Goal: Transaction & Acquisition: Book appointment/travel/reservation

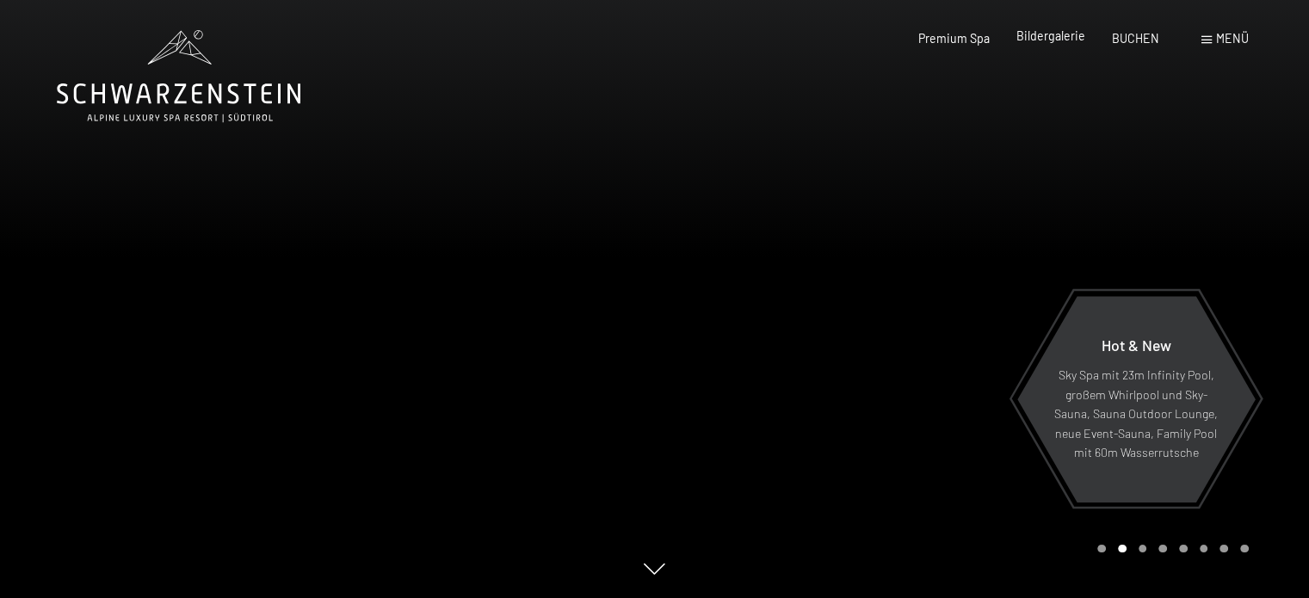
click at [1047, 34] on span "Bildergalerie" at bounding box center [1050, 35] width 69 height 15
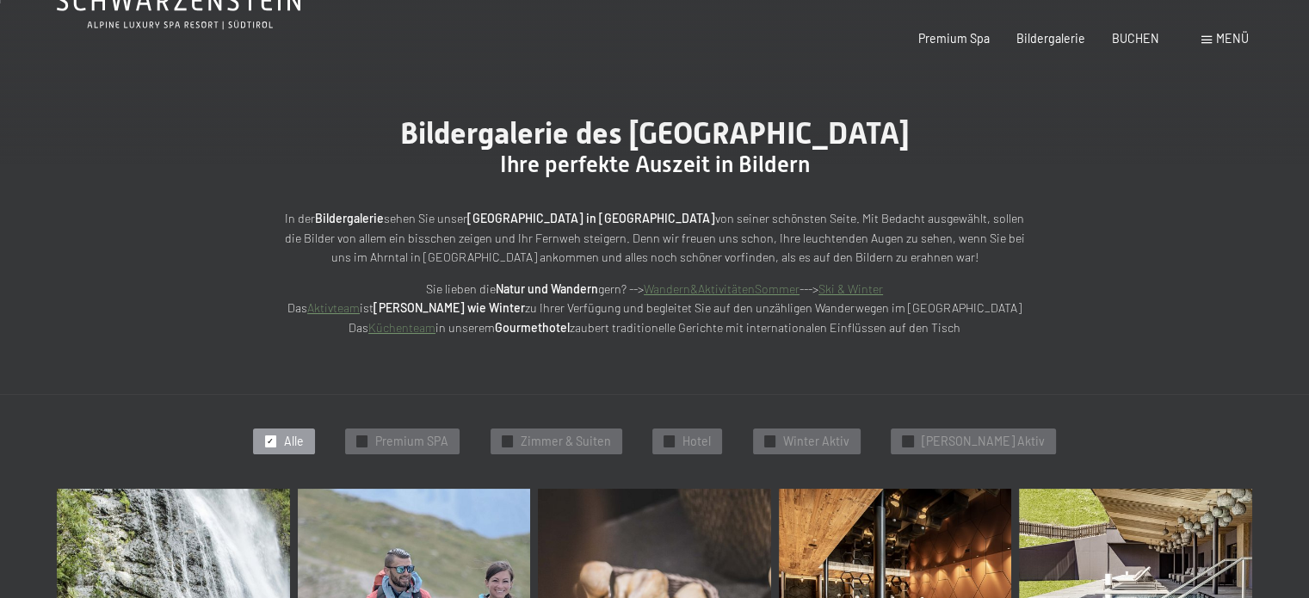
scroll to position [172, 0]
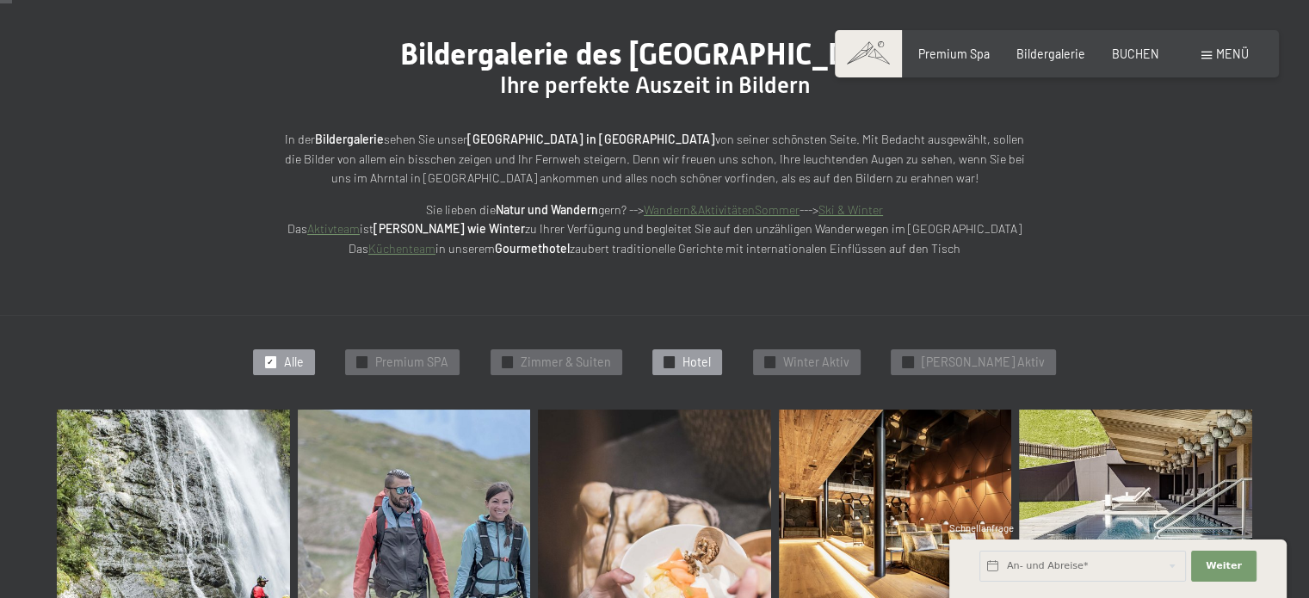
click at [704, 358] on div "✓ Hotel" at bounding box center [687, 362] width 70 height 26
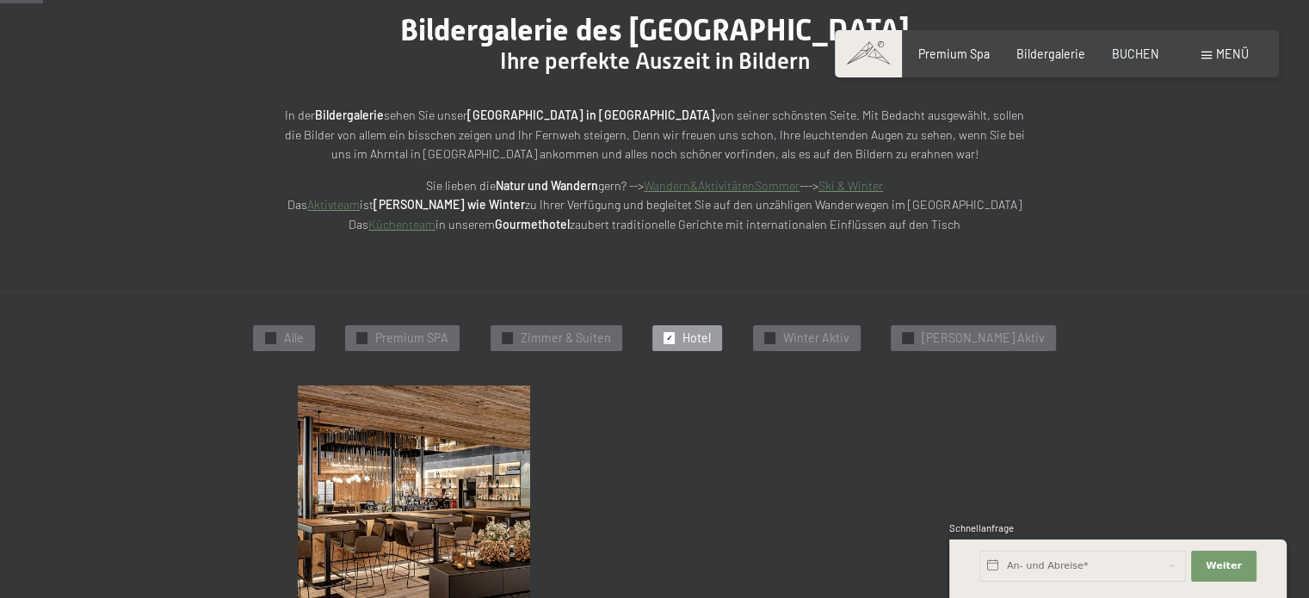
scroll to position [108, 0]
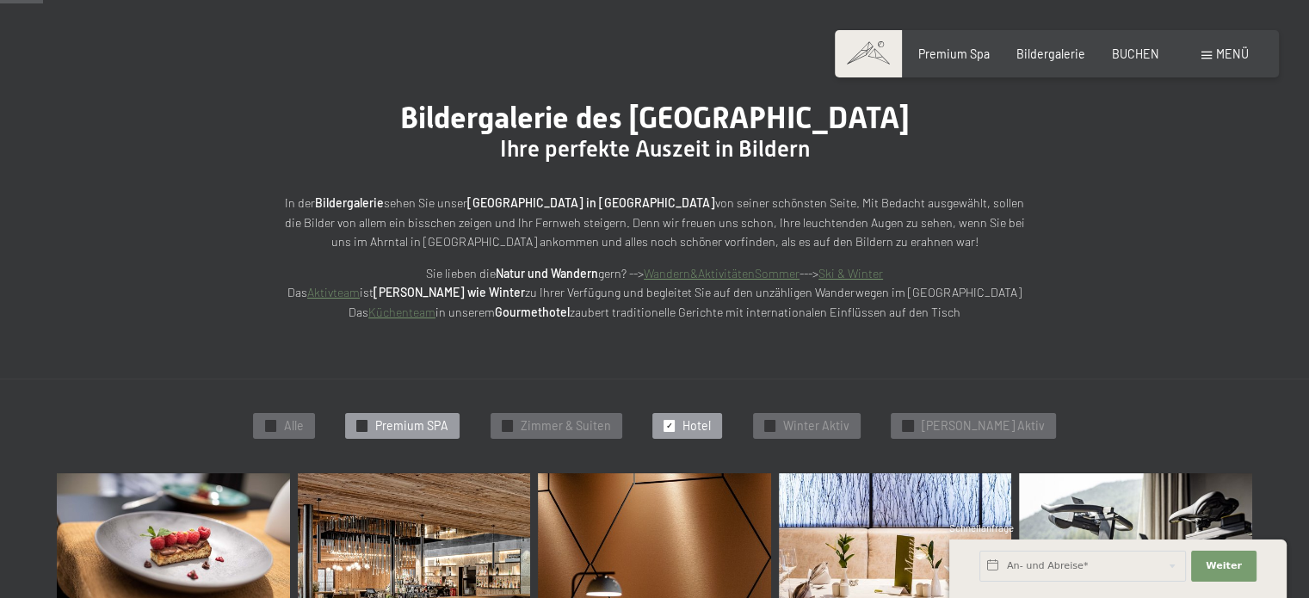
click at [435, 419] on span "Premium SPA" at bounding box center [411, 425] width 73 height 17
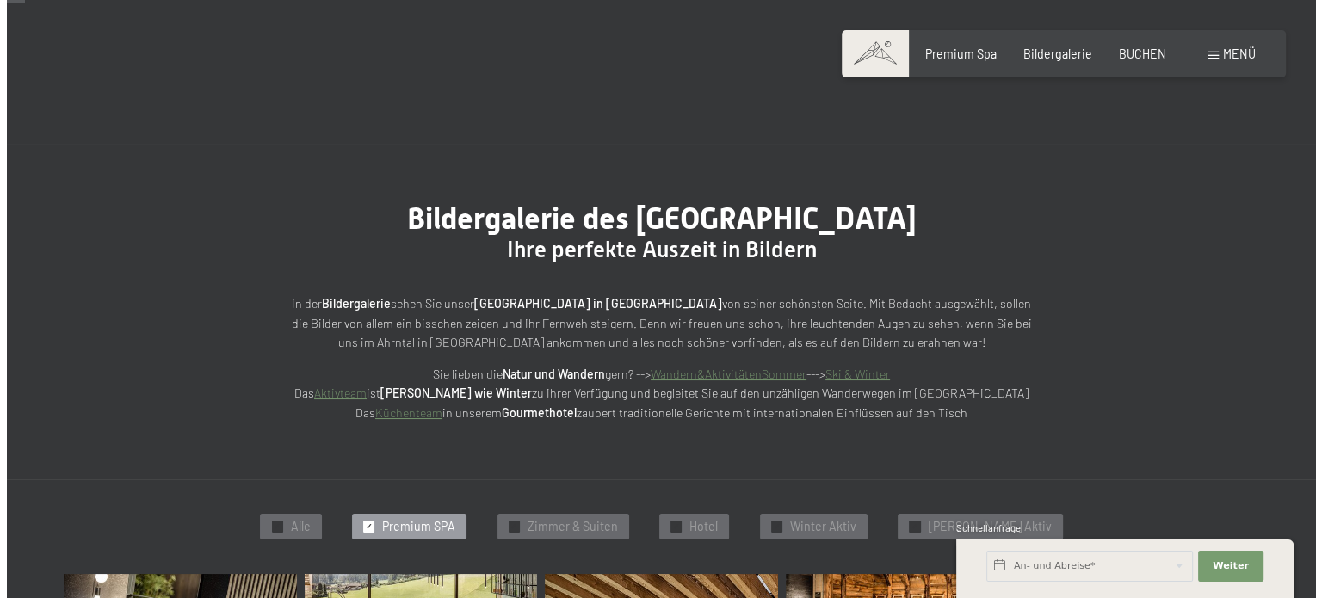
scroll to position [0, 0]
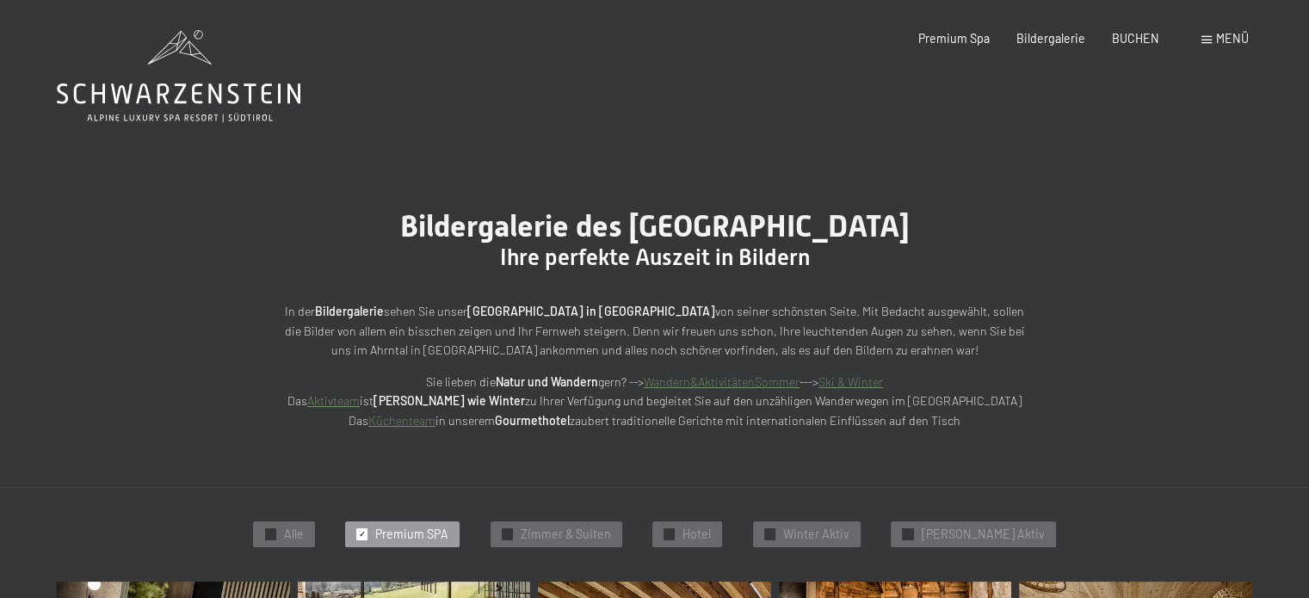
click at [1213, 37] on div "Menü" at bounding box center [1224, 38] width 47 height 17
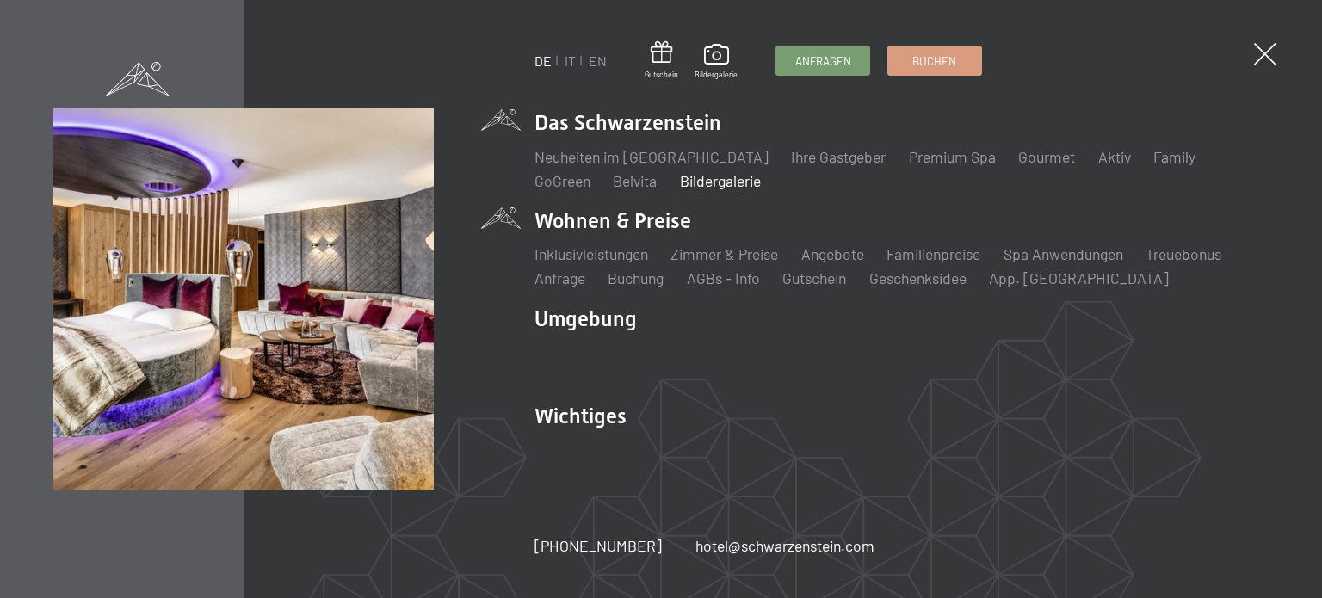
click at [600, 219] on li "Wohnen & Preise Inklusivleistungen Zimmer & Preise Liste Angebote Liste Familie…" at bounding box center [901, 248] width 735 height 83
click at [644, 219] on li "Wohnen & Preise Inklusivleistungen Zimmer & Preise Liste Angebote Liste Familie…" at bounding box center [901, 248] width 735 height 83
click at [695, 255] on link "Zimmer & Preise" at bounding box center [724, 253] width 108 height 19
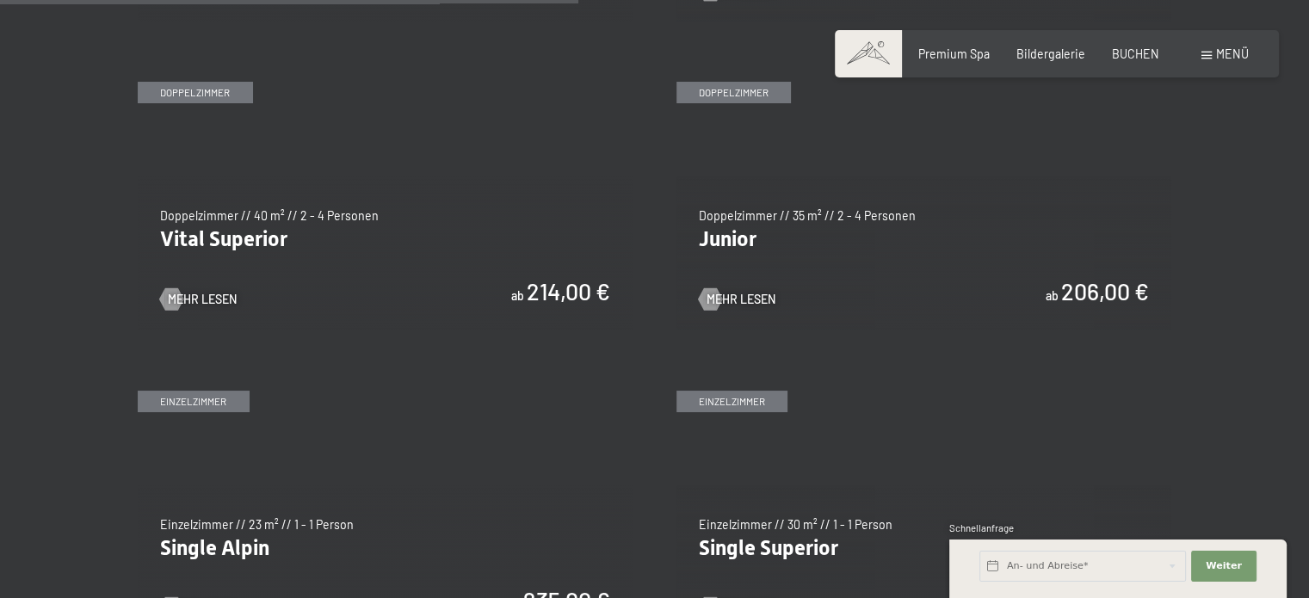
scroll to position [2152, 0]
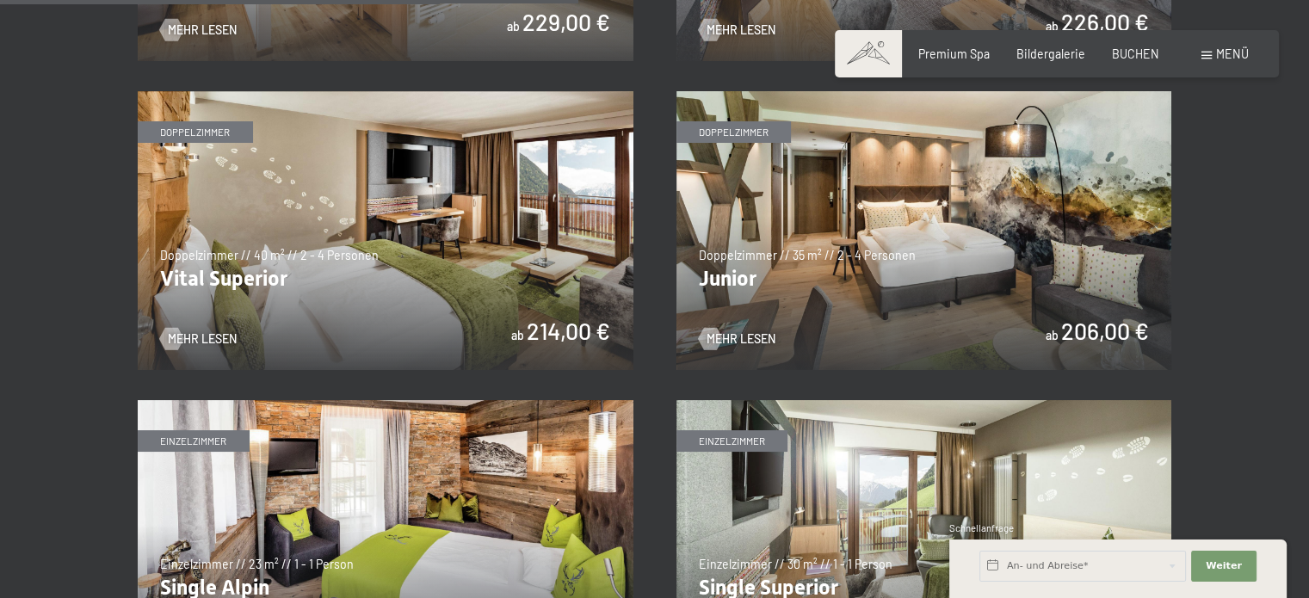
click at [379, 276] on img at bounding box center [386, 230] width 496 height 279
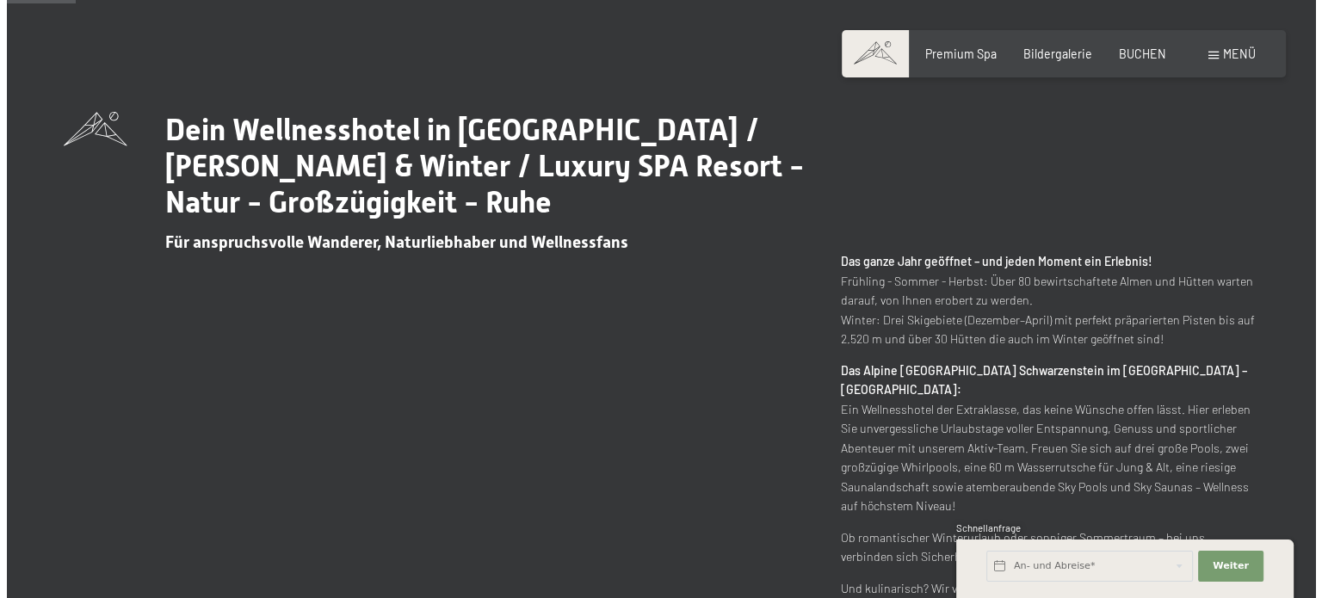
scroll to position [430, 0]
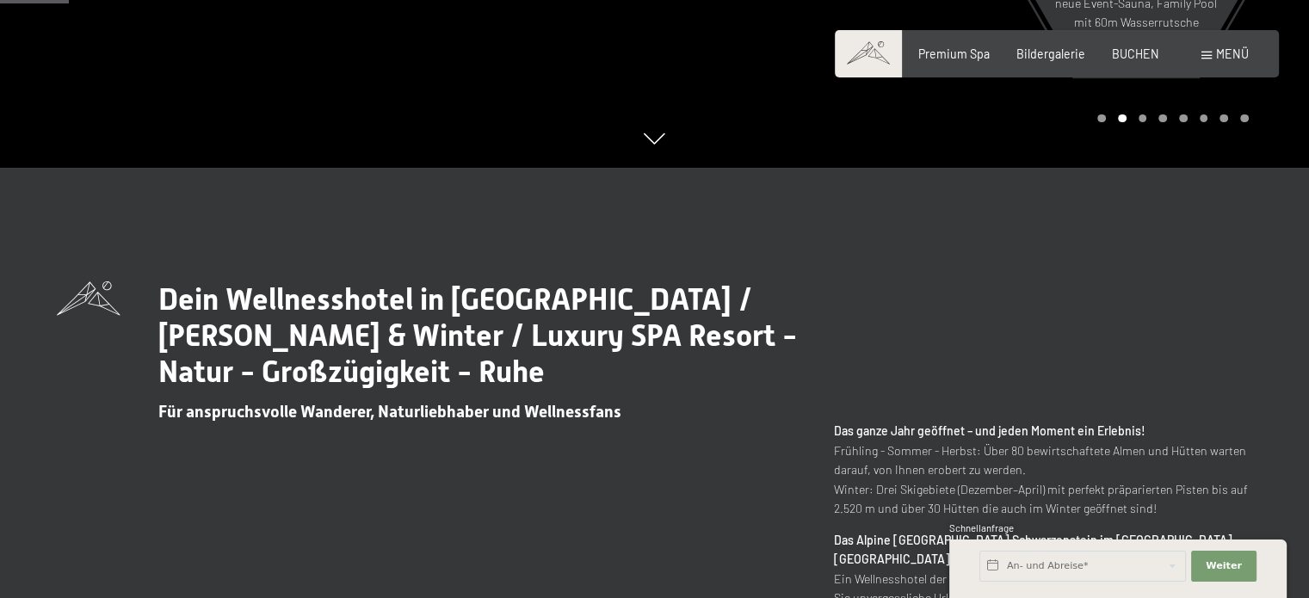
click at [1215, 52] on div "Menü" at bounding box center [1224, 54] width 47 height 17
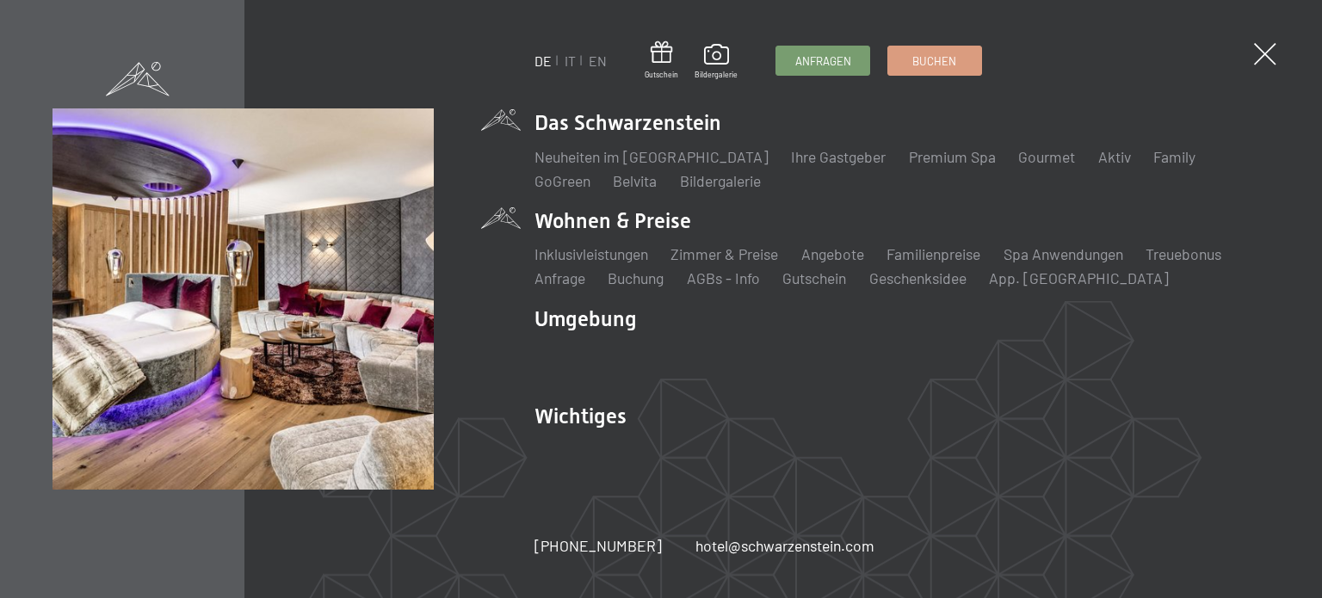
click at [612, 219] on li "Wohnen & Preise Inklusivleistungen Zimmer & Preise Liste Angebote Liste Familie…" at bounding box center [901, 248] width 735 height 83
click at [699, 252] on link "Zimmer & Preise" at bounding box center [724, 253] width 108 height 19
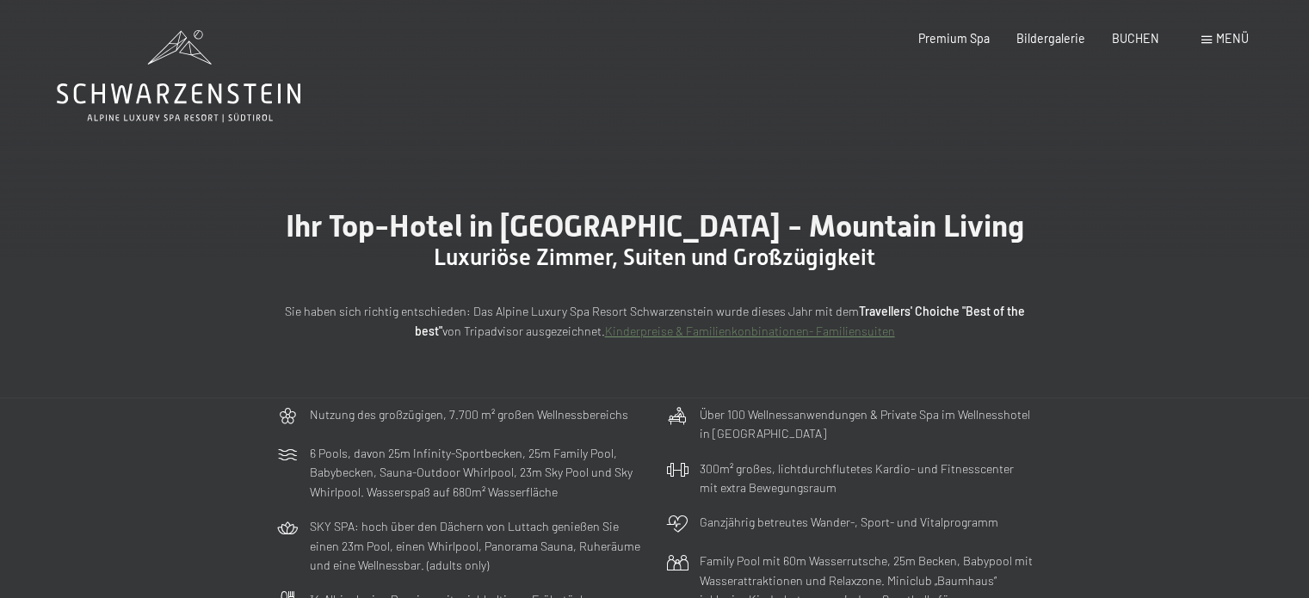
click at [1226, 36] on span "Menü" at bounding box center [1232, 38] width 33 height 15
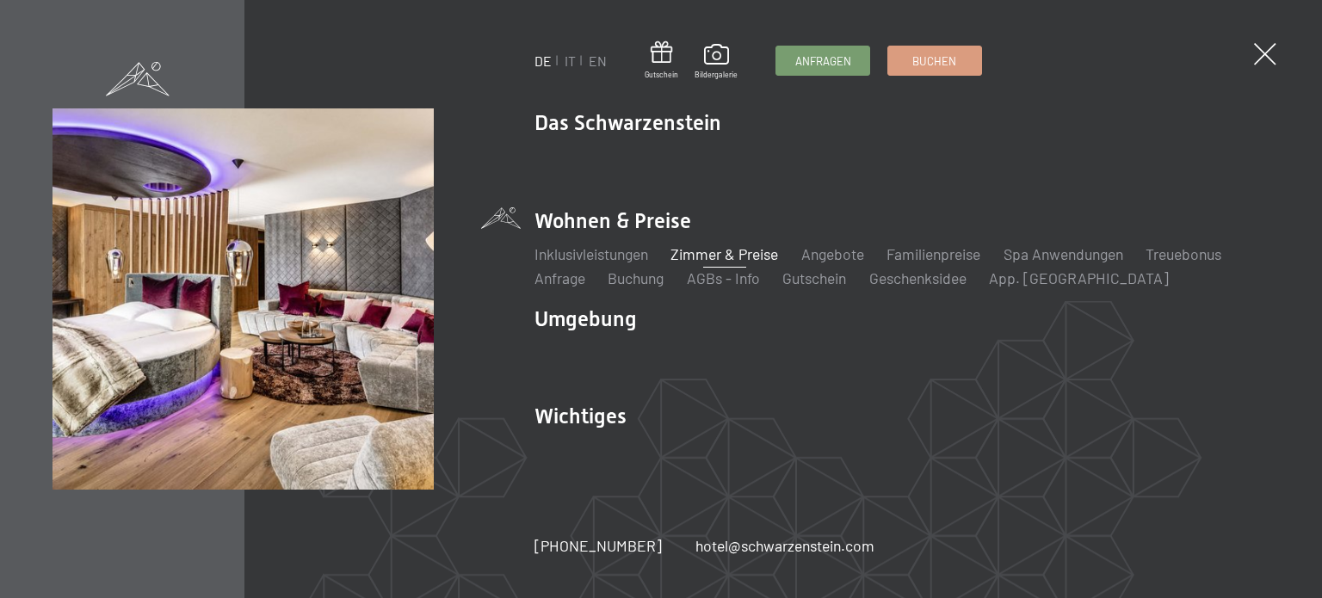
click at [736, 254] on link "Zimmer & Preise" at bounding box center [724, 253] width 108 height 19
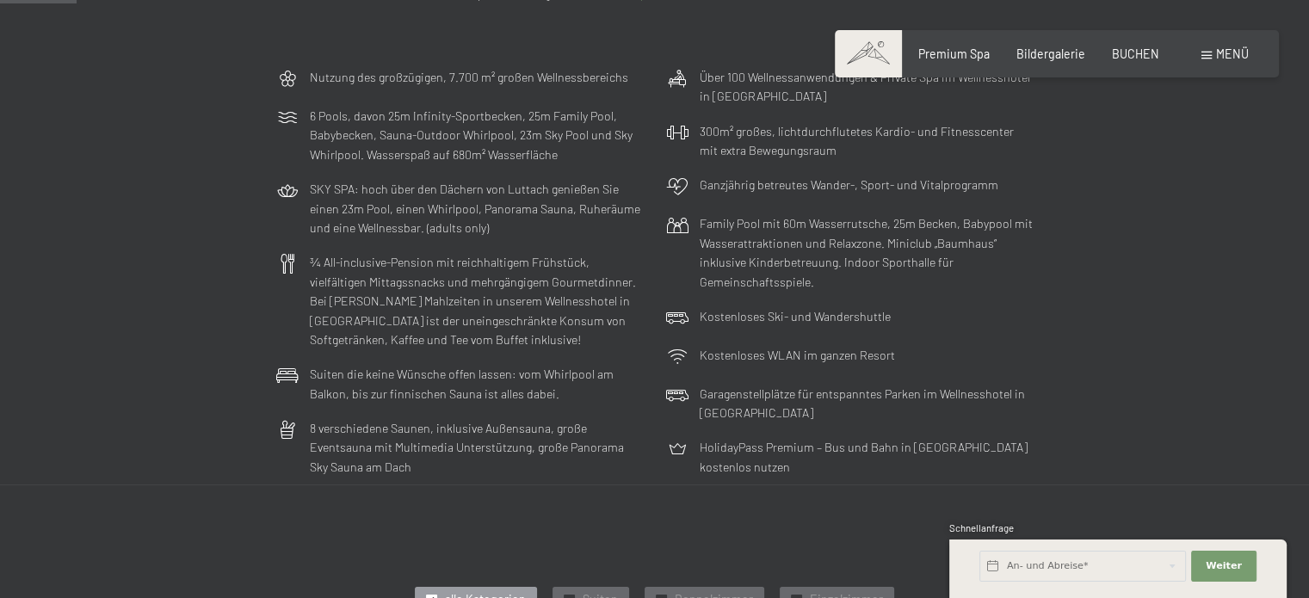
scroll to position [344, 0]
